Goal: Information Seeking & Learning: Learn about a topic

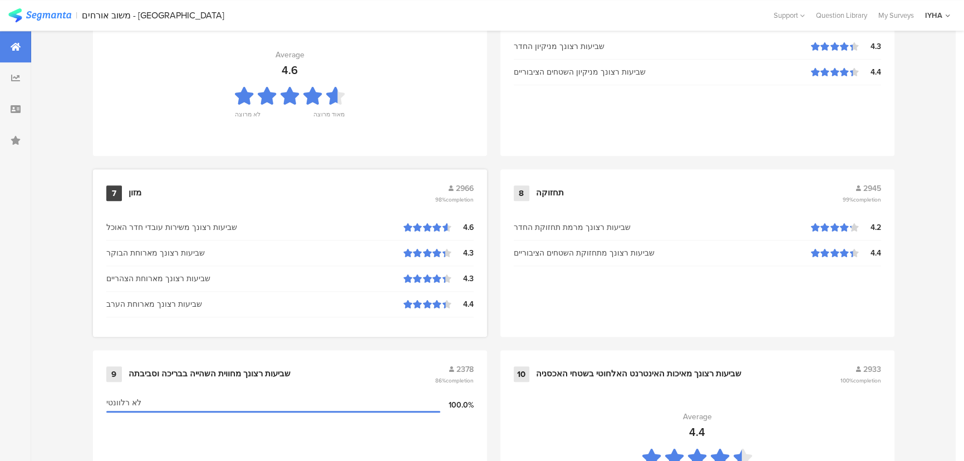
scroll to position [1169, 0]
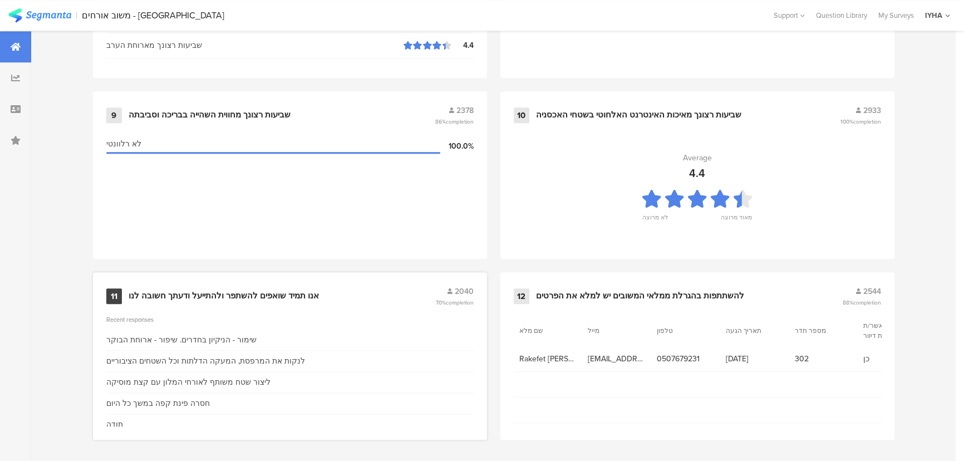
click at [249, 299] on div "11 אנו תמיד שואפים להשתפר ולהתייעל ודעתך חשובה לנו 2040 70% completion" at bounding box center [289, 295] width 367 height 21
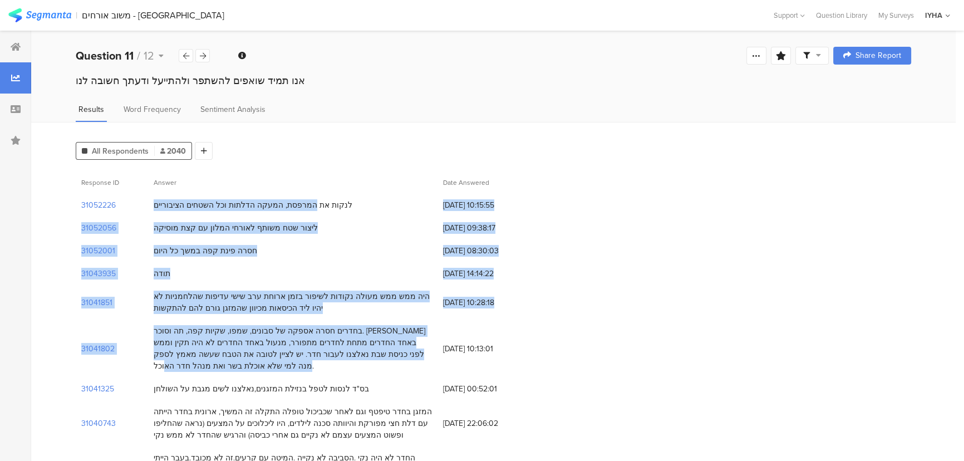
drag, startPoint x: 320, startPoint y: 204, endPoint x: 288, endPoint y: 371, distance: 170.1
